Goal: Transaction & Acquisition: Purchase product/service

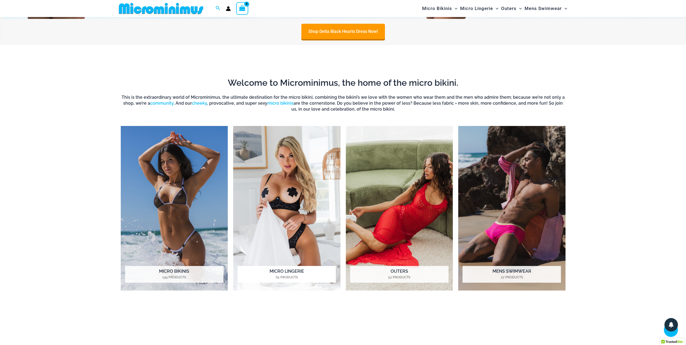
scroll to position [508, 0]
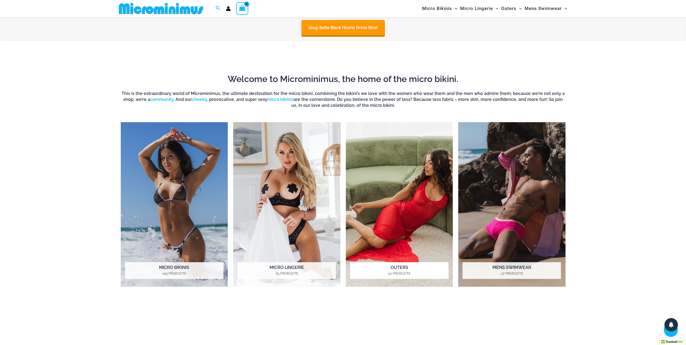
click at [426, 196] on img "Visit product category Outers" at bounding box center [399, 204] width 107 height 165
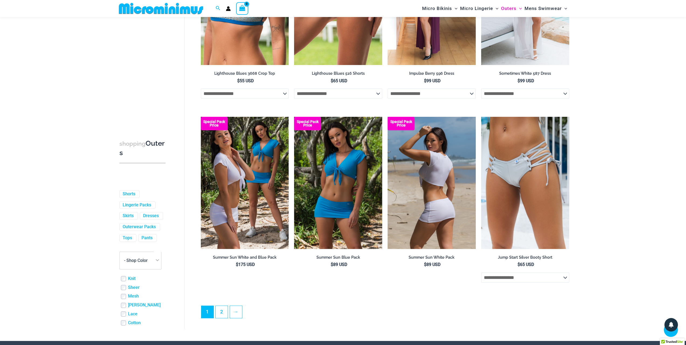
scroll to position [1289, 0]
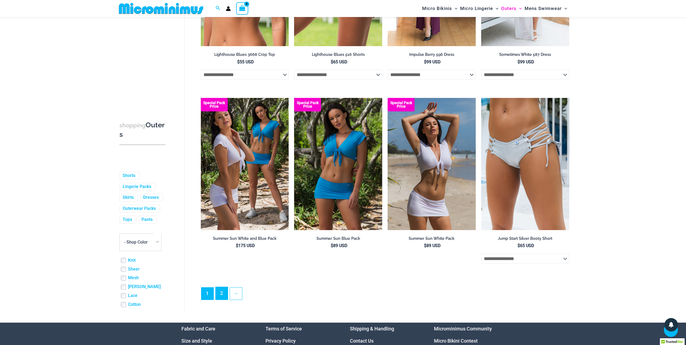
click at [221, 299] on link "2" at bounding box center [222, 293] width 12 height 13
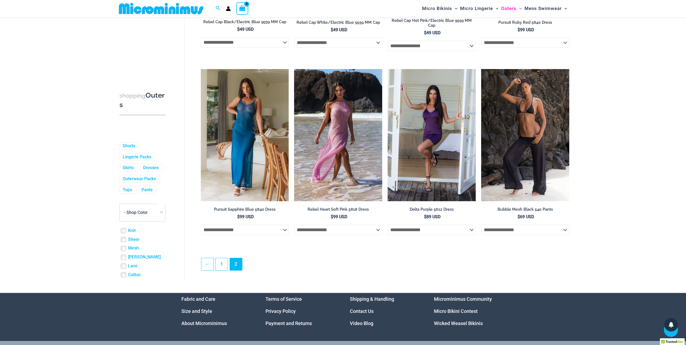
scroll to position [723, 0]
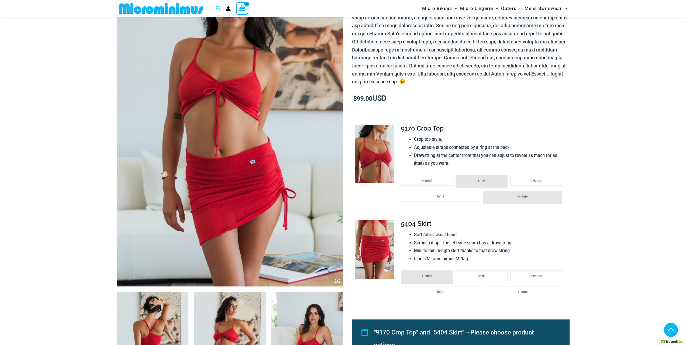
scroll to position [103, 0]
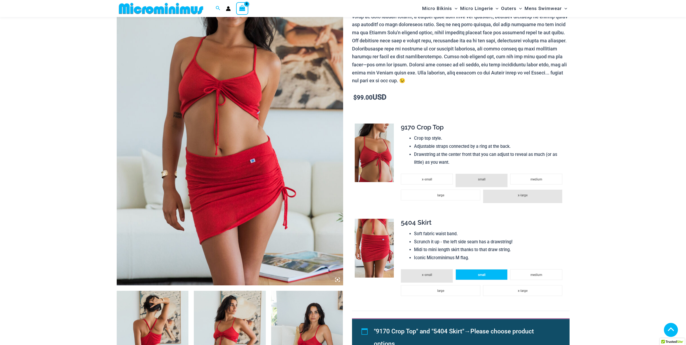
click at [468, 276] on li "small" at bounding box center [481, 274] width 52 height 11
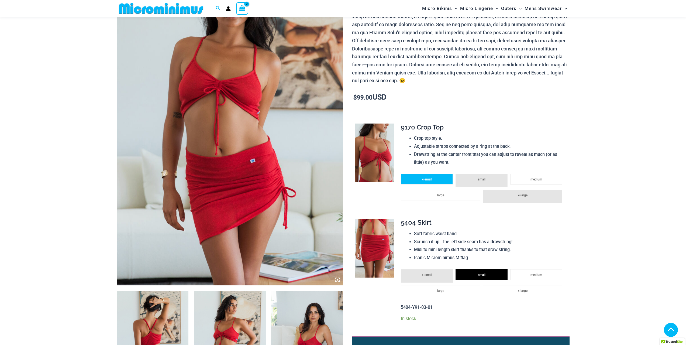
click at [436, 178] on li "x-small" at bounding box center [427, 179] width 52 height 11
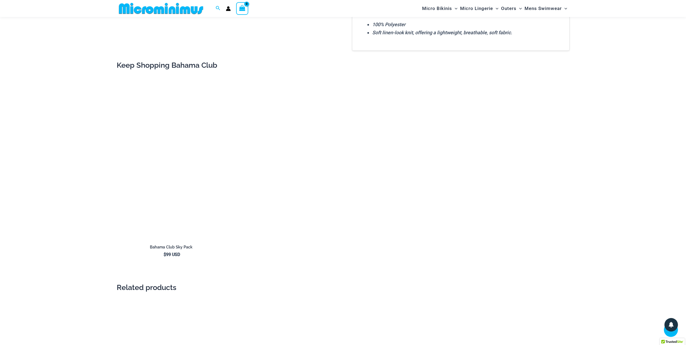
scroll to position [616, 0]
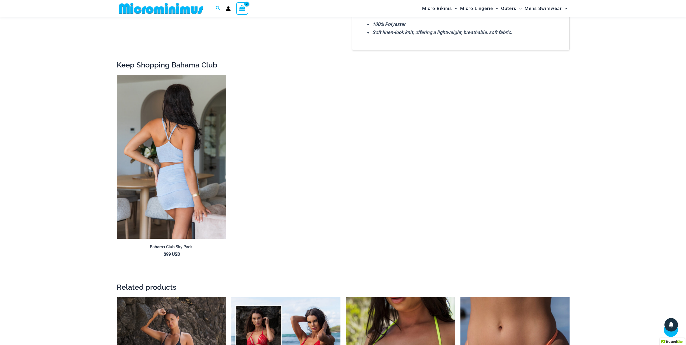
click at [179, 168] on img at bounding box center [171, 157] width 109 height 164
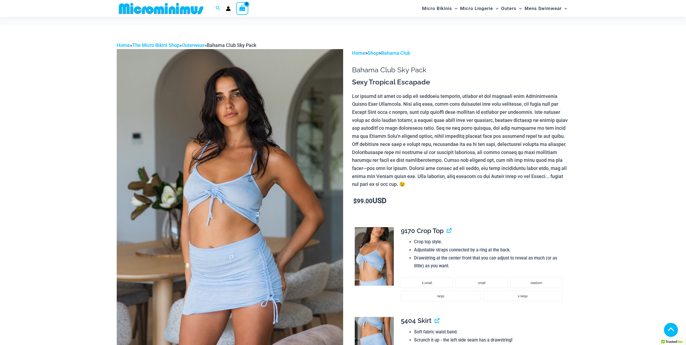
scroll to position [132, 0]
